Goal: Find specific page/section: Find specific page/section

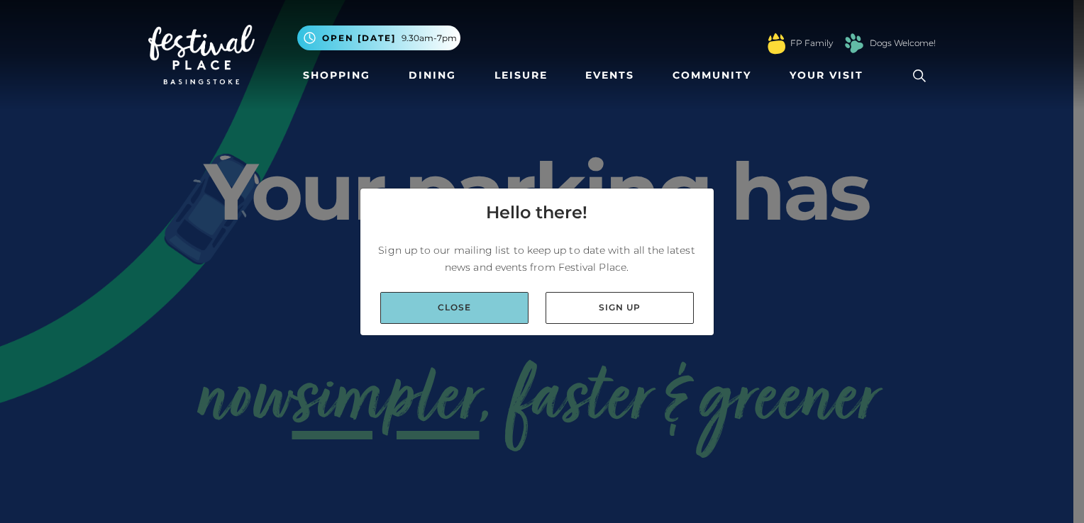
click at [488, 302] on link "Close" at bounding box center [454, 308] width 148 height 32
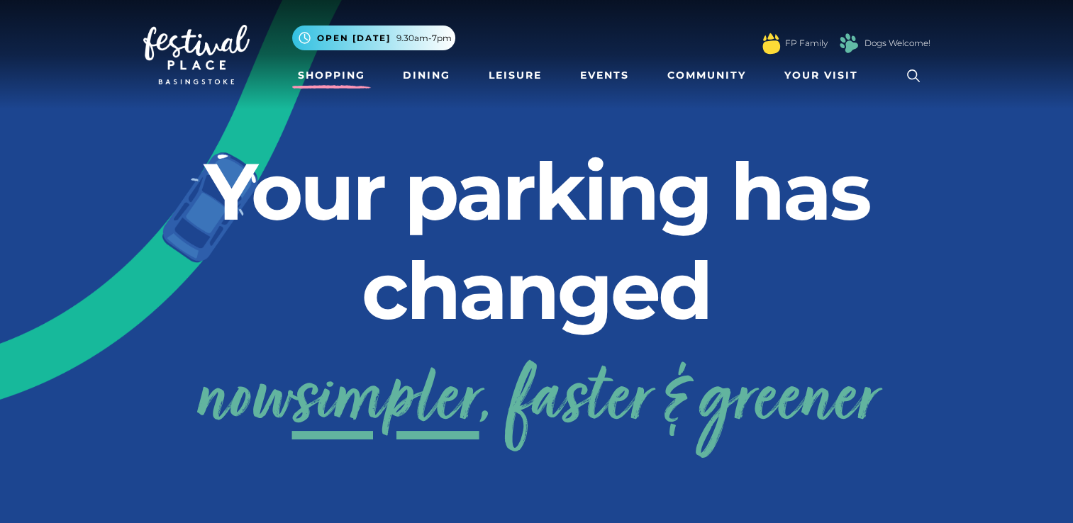
click at [330, 79] on link "Shopping" at bounding box center [331, 75] width 79 height 26
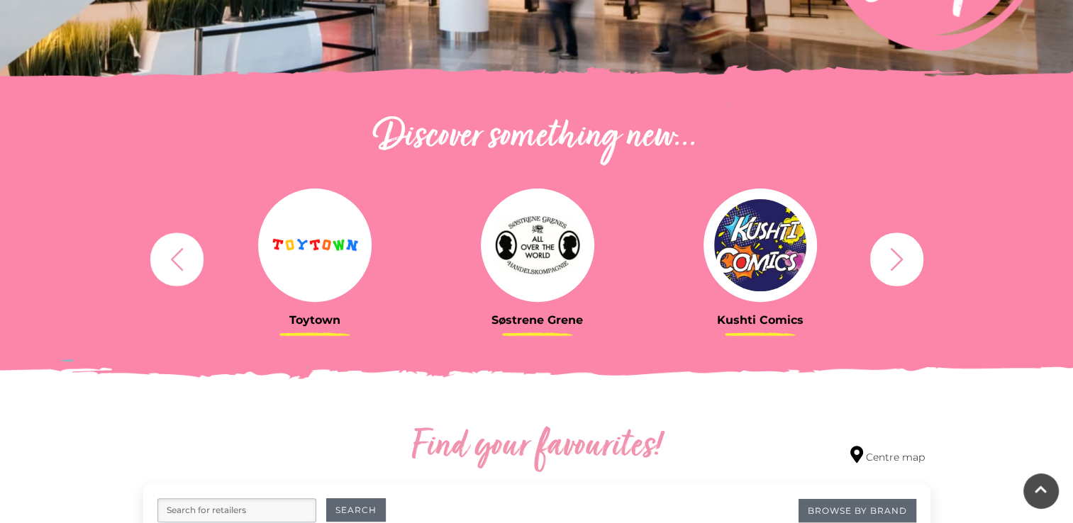
scroll to position [455, 0]
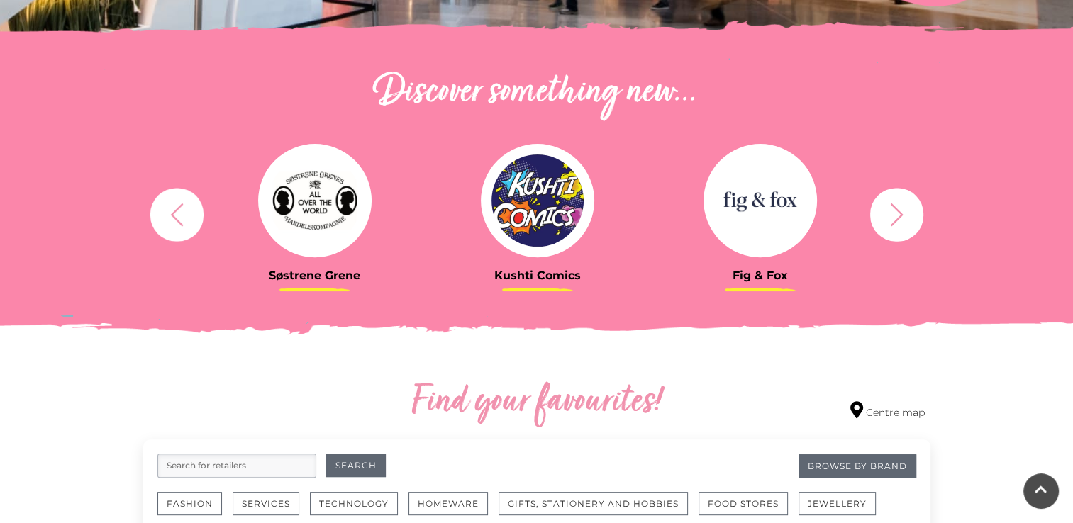
click at [335, 269] on h3 "Søstrene Grene" at bounding box center [314, 275] width 201 height 13
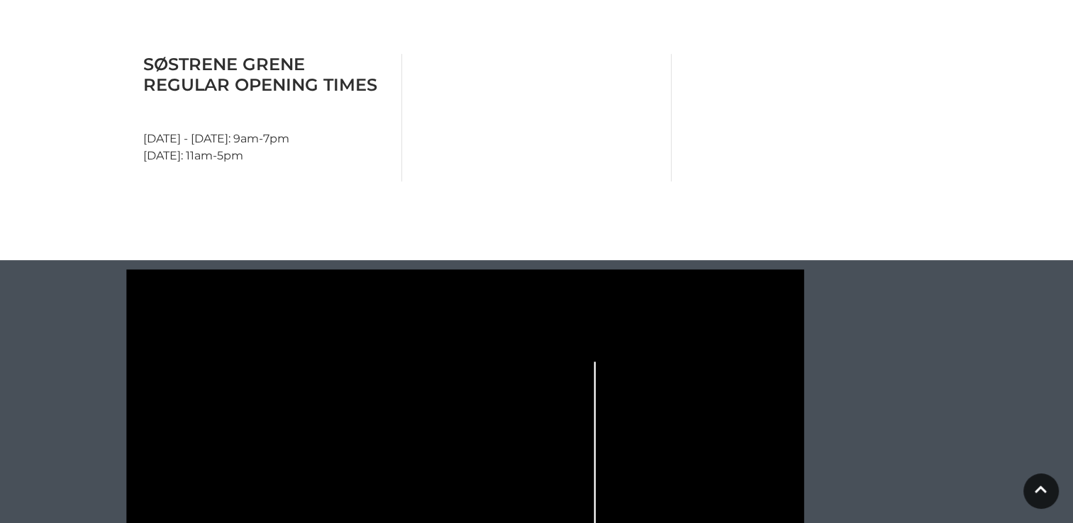
scroll to position [601, 0]
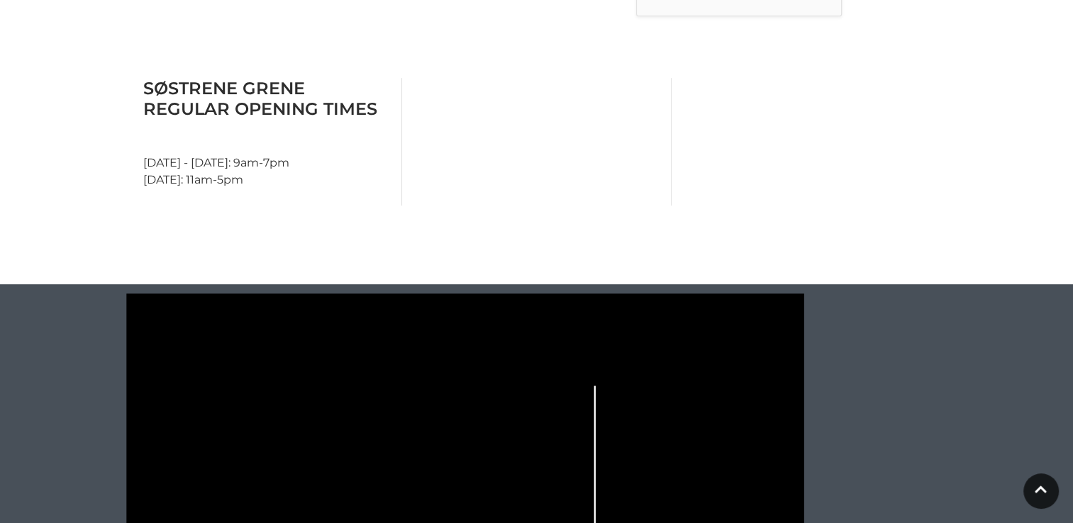
click at [1072, 233] on main "Søstrene Grene Home / Shopping / Søstrene Grene About Søstrene Grene Welcome to…" at bounding box center [536, 90] width 1073 height 1382
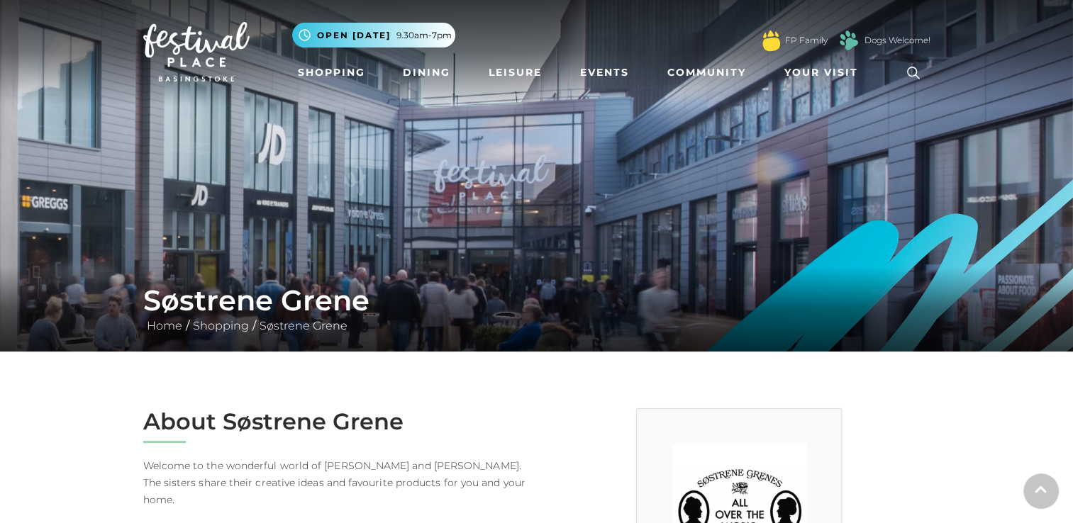
scroll to position [0, 0]
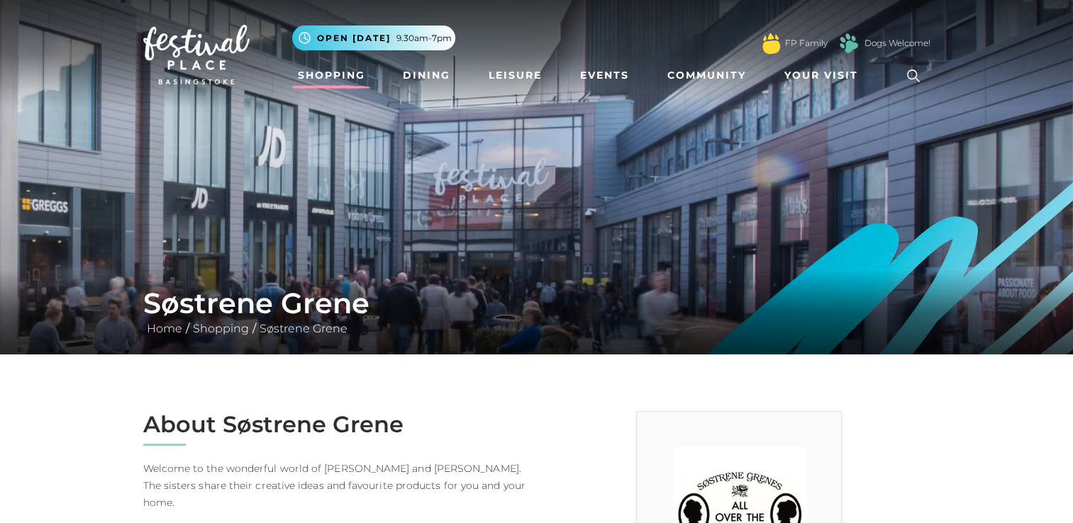
click at [347, 78] on link "Shopping" at bounding box center [331, 75] width 79 height 26
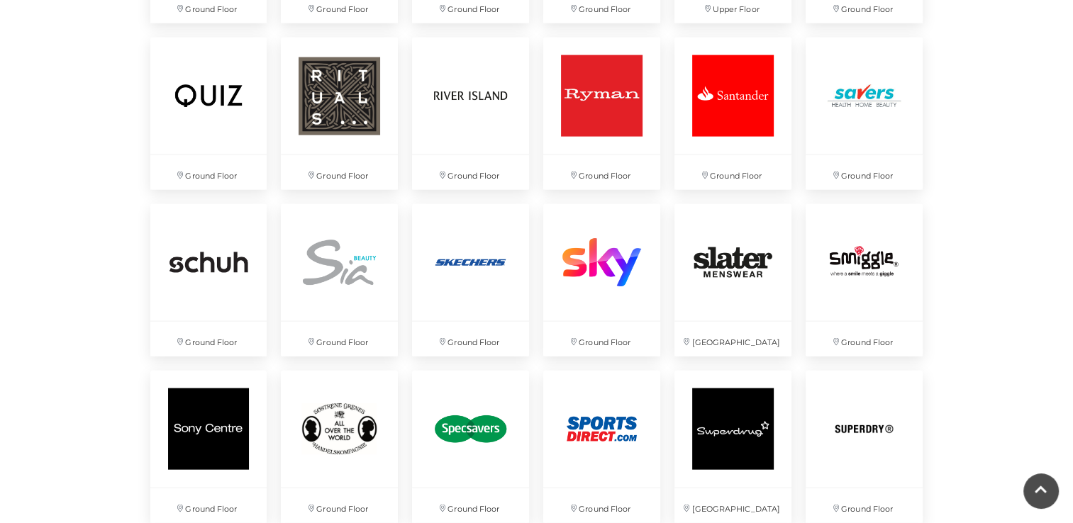
scroll to position [3075, 0]
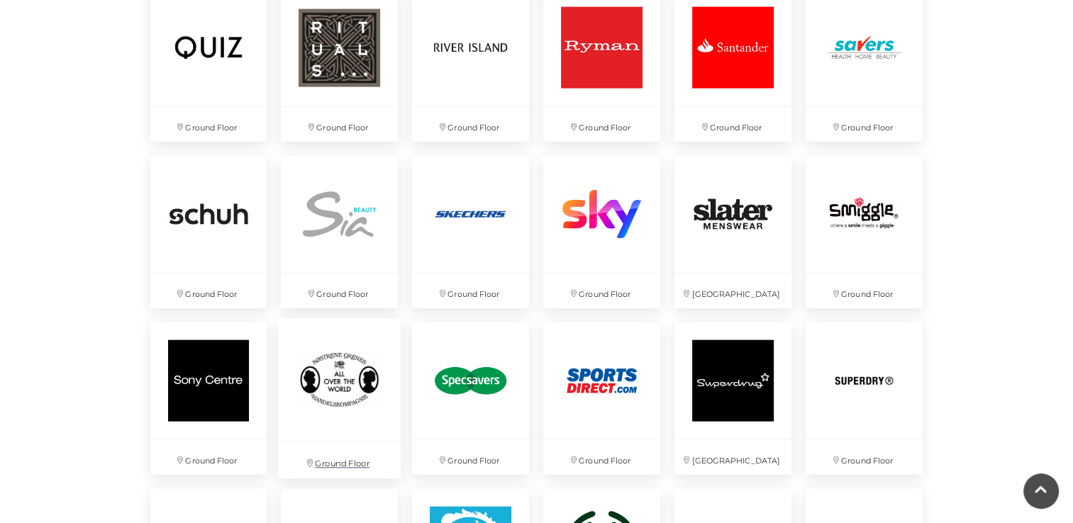
click at [316, 405] on img at bounding box center [339, 380] width 123 height 123
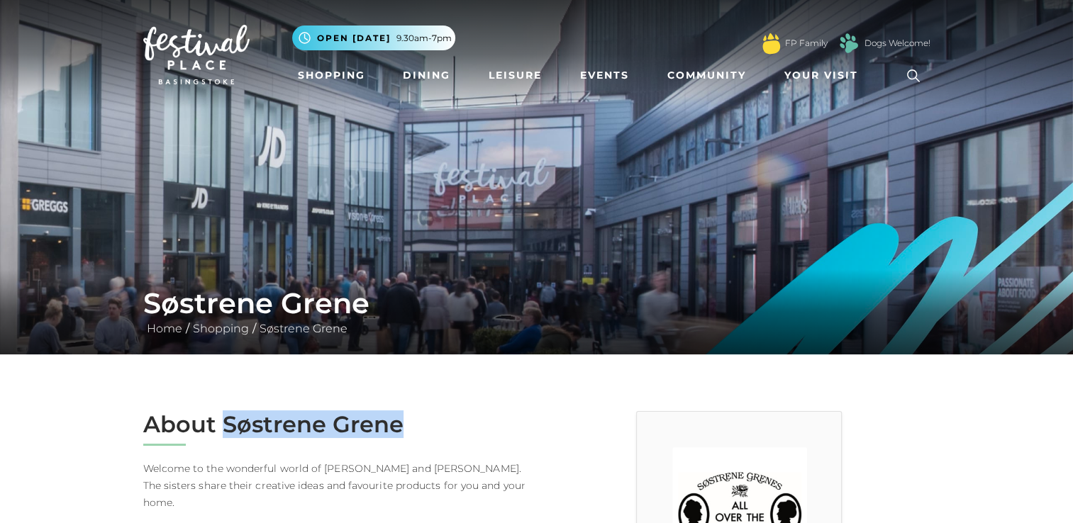
drag, startPoint x: 407, startPoint y: 433, endPoint x: 224, endPoint y: 433, distance: 183.0
click at [224, 433] on h2 "About Søstrene Grene" at bounding box center [334, 424] width 383 height 27
copy h2 "Søstrene Grene"
